Goal: Find specific page/section: Find specific page/section

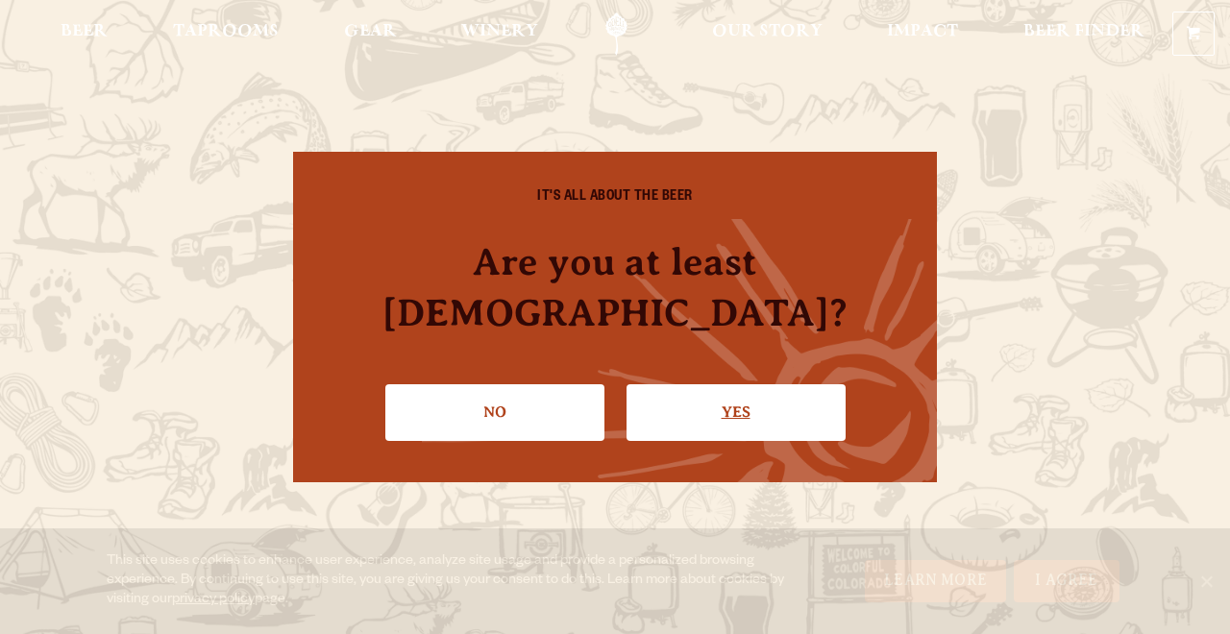
click at [750, 387] on link "Yes" at bounding box center [736, 412] width 219 height 56
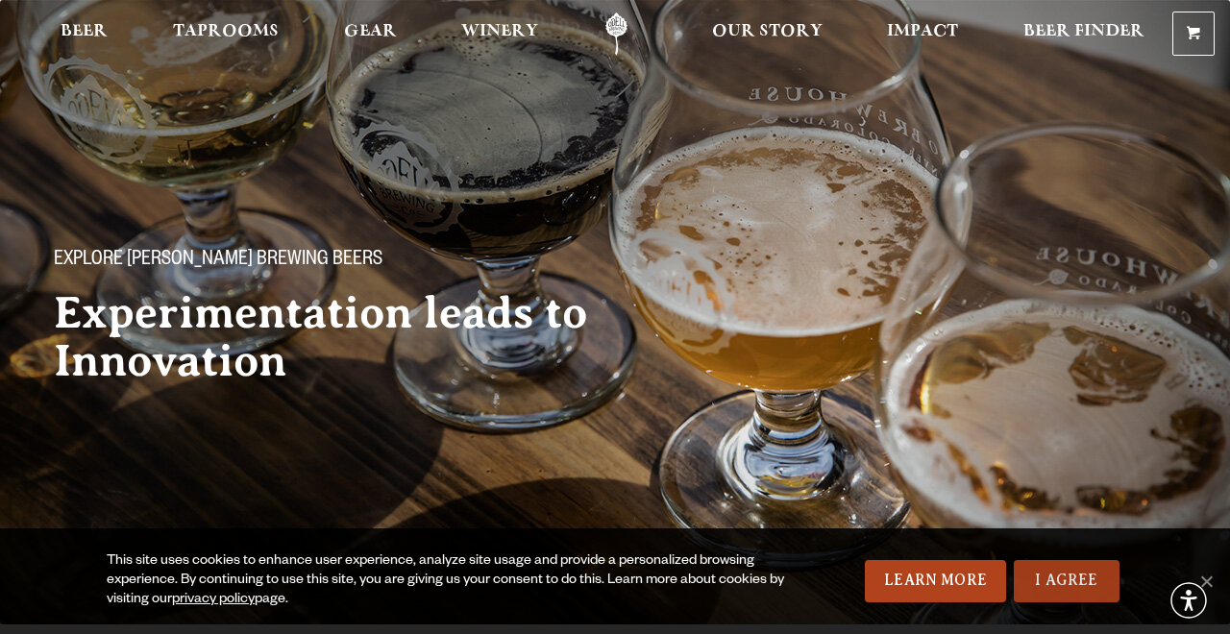
click at [1052, 596] on link "I Agree" at bounding box center [1067, 581] width 106 height 42
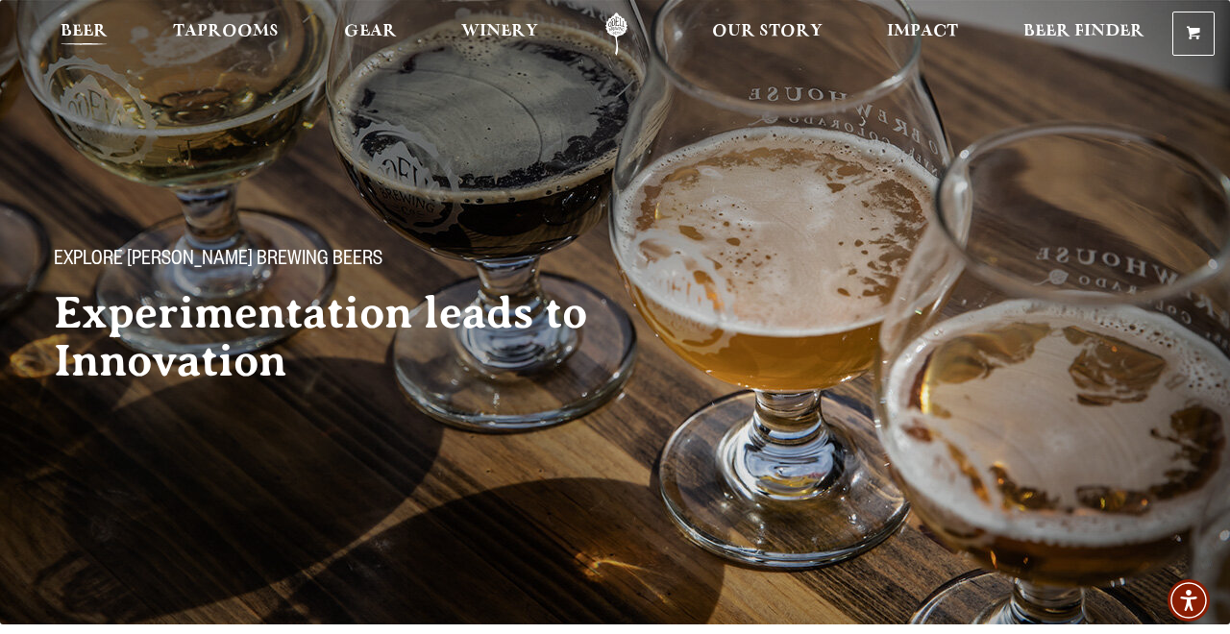
click at [108, 29] on link "Beer" at bounding box center [84, 33] width 72 height 43
click at [95, 32] on span "Beer" at bounding box center [84, 31] width 47 height 15
click at [84, 34] on span "Beer" at bounding box center [84, 31] width 47 height 15
